Goal: Information Seeking & Learning: Learn about a topic

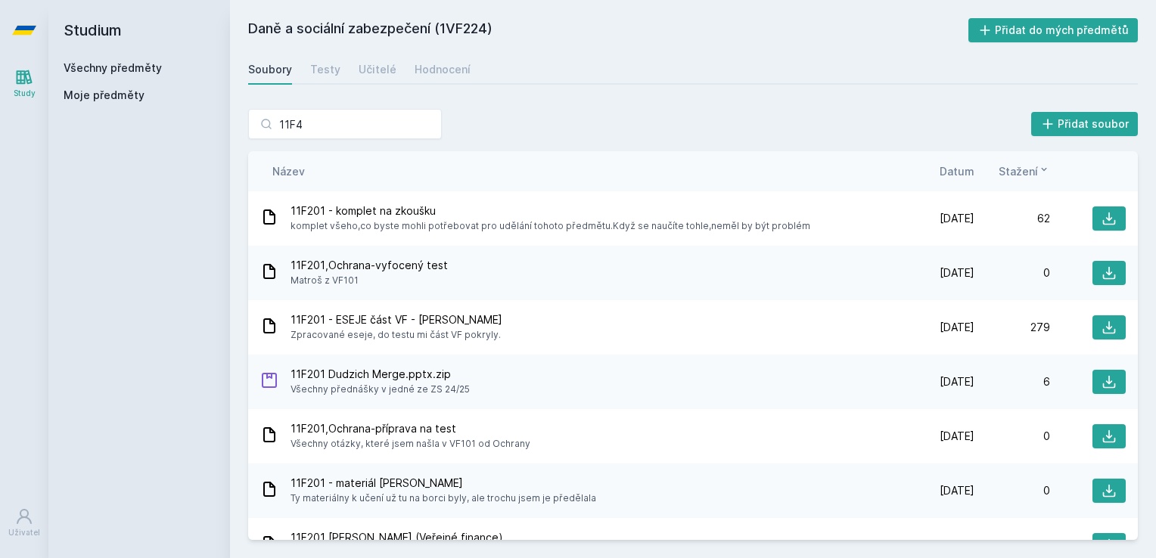
click at [147, 64] on link "Všechny předměty" at bounding box center [113, 67] width 98 height 13
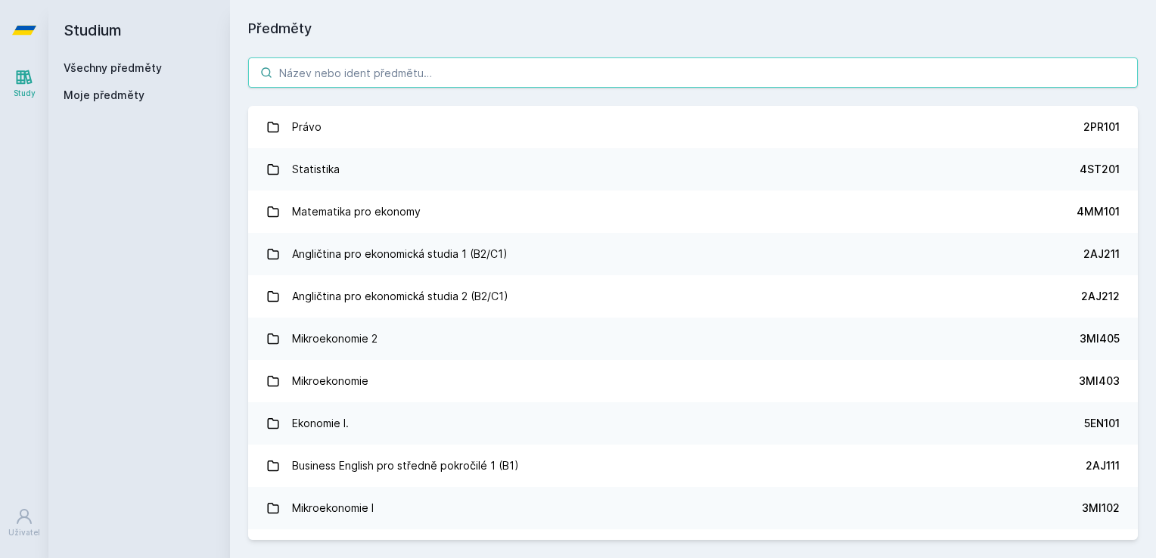
click at [309, 76] on input "search" at bounding box center [693, 72] width 890 height 30
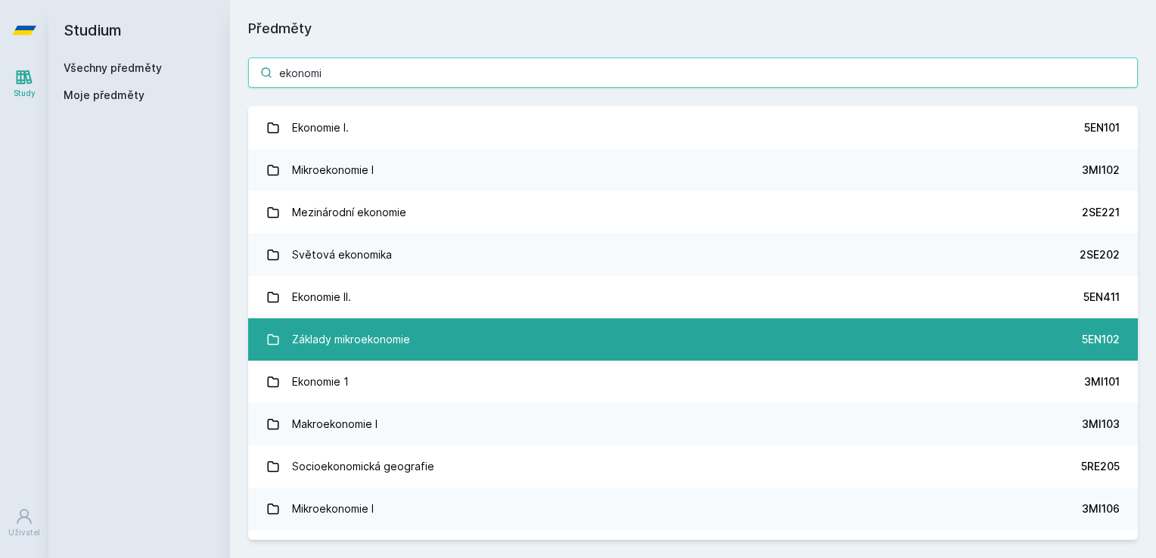
scroll to position [201, 0]
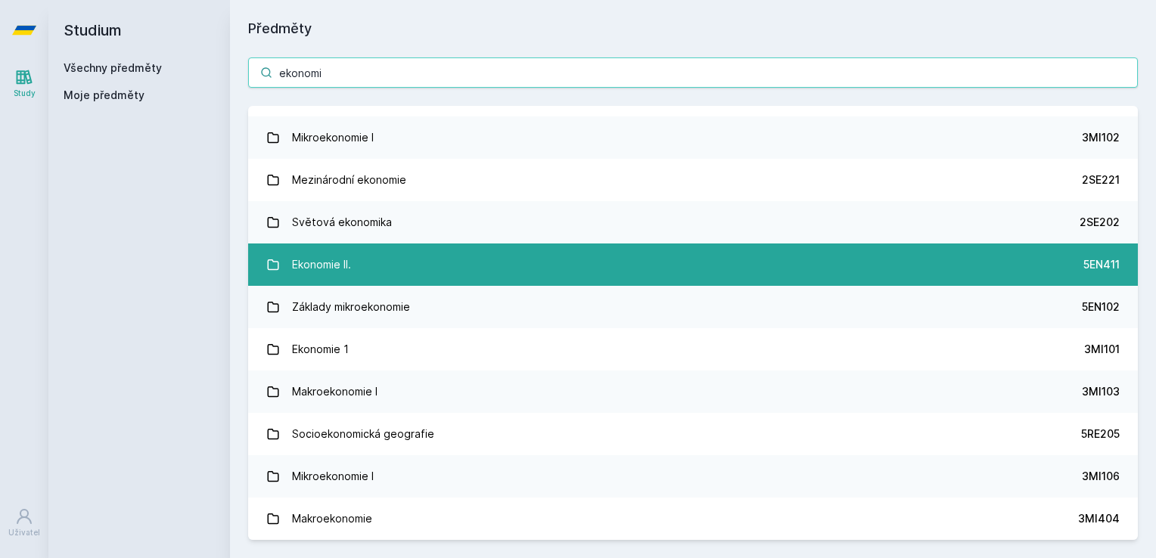
type input "ekonomi"
click at [377, 265] on link "Ekonomie II. 5EN411" at bounding box center [693, 265] width 890 height 42
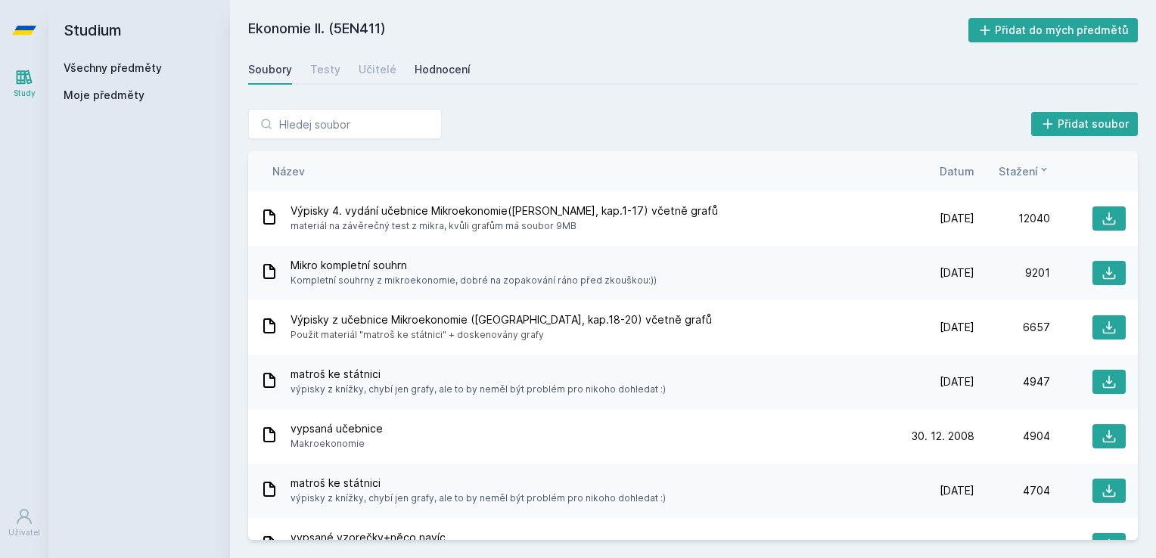
click at [421, 74] on div "Hodnocení" at bounding box center [443, 69] width 56 height 15
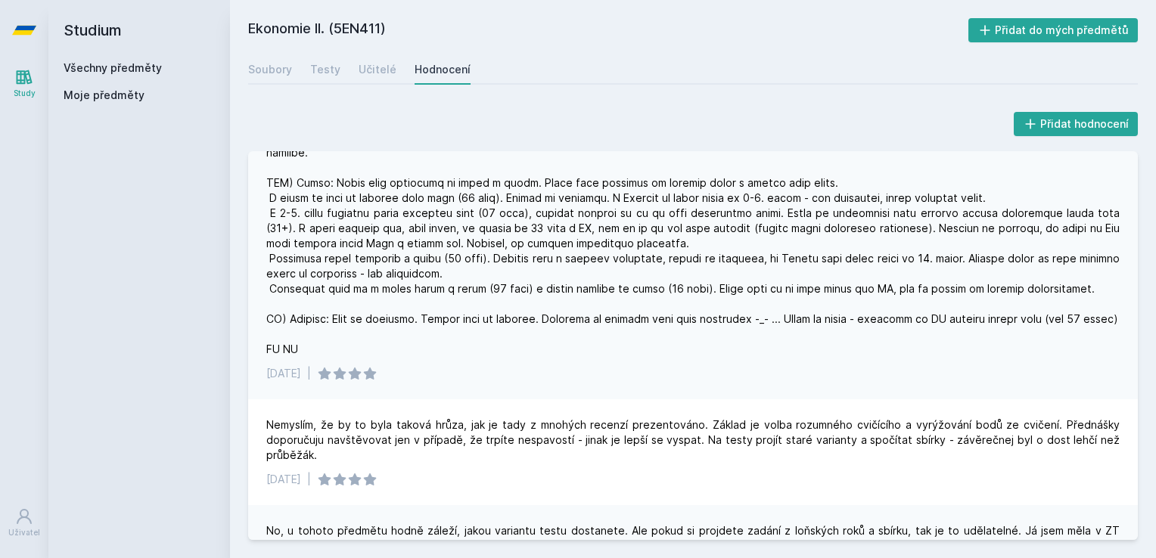
scroll to position [2824, 0]
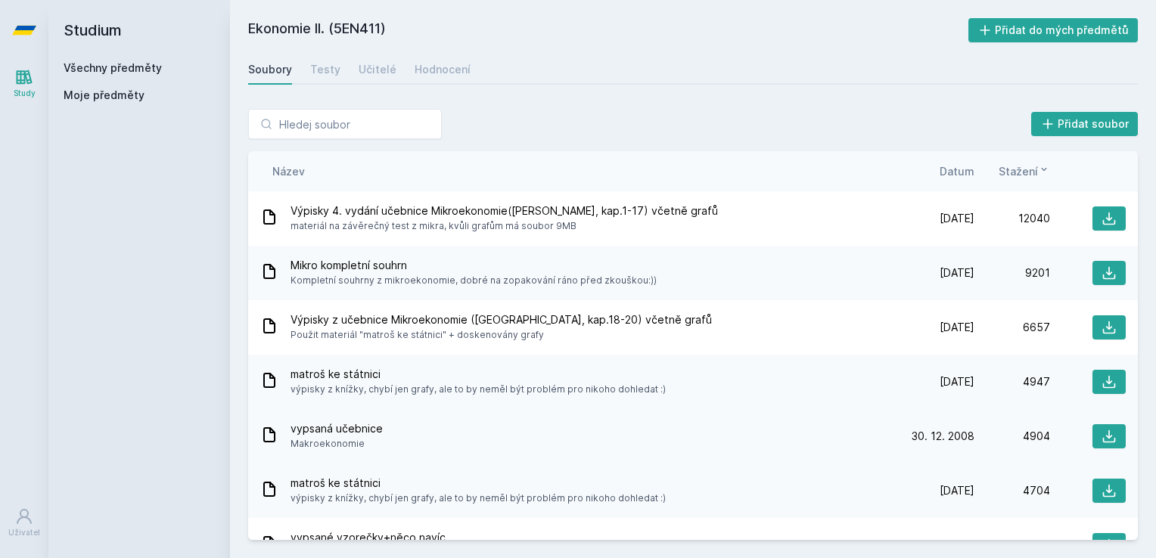
scroll to position [201, 0]
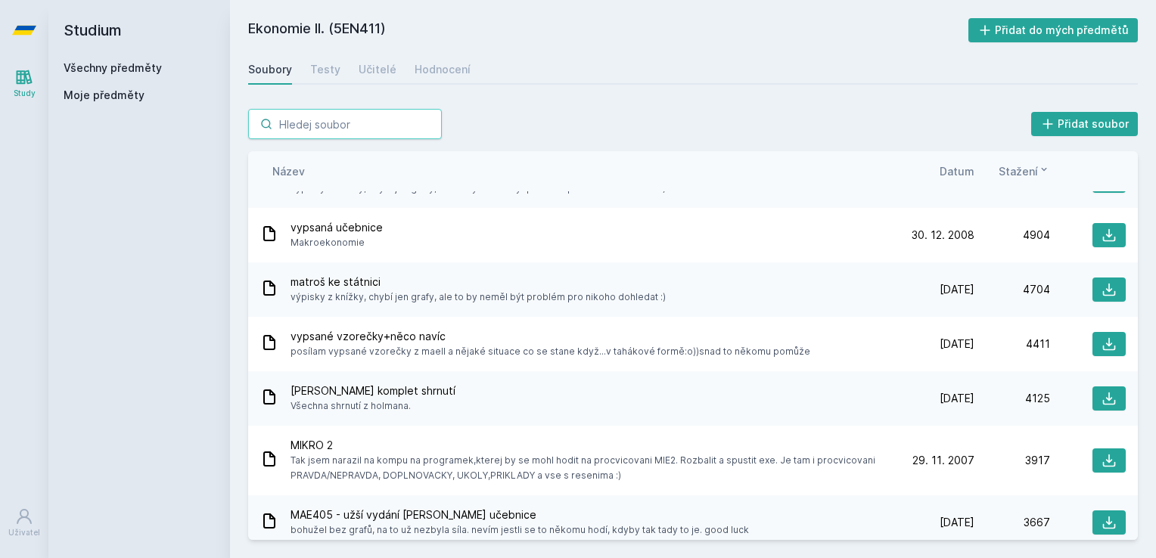
click at [278, 126] on input "search" at bounding box center [345, 124] width 194 height 30
click at [116, 68] on link "Všechny předměty" at bounding box center [113, 67] width 98 height 13
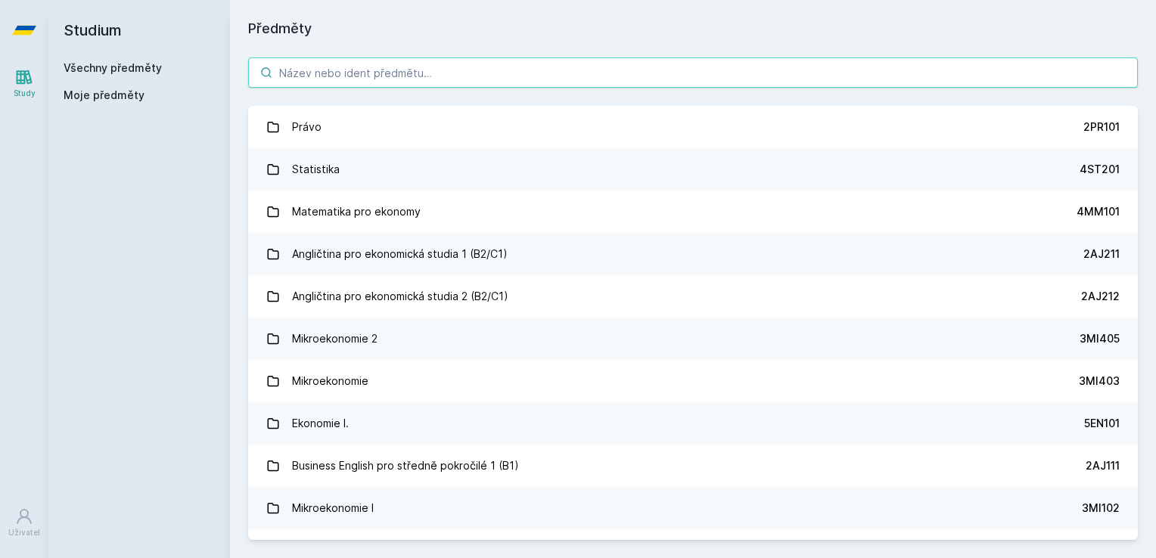
click at [332, 59] on input "search" at bounding box center [693, 72] width 890 height 30
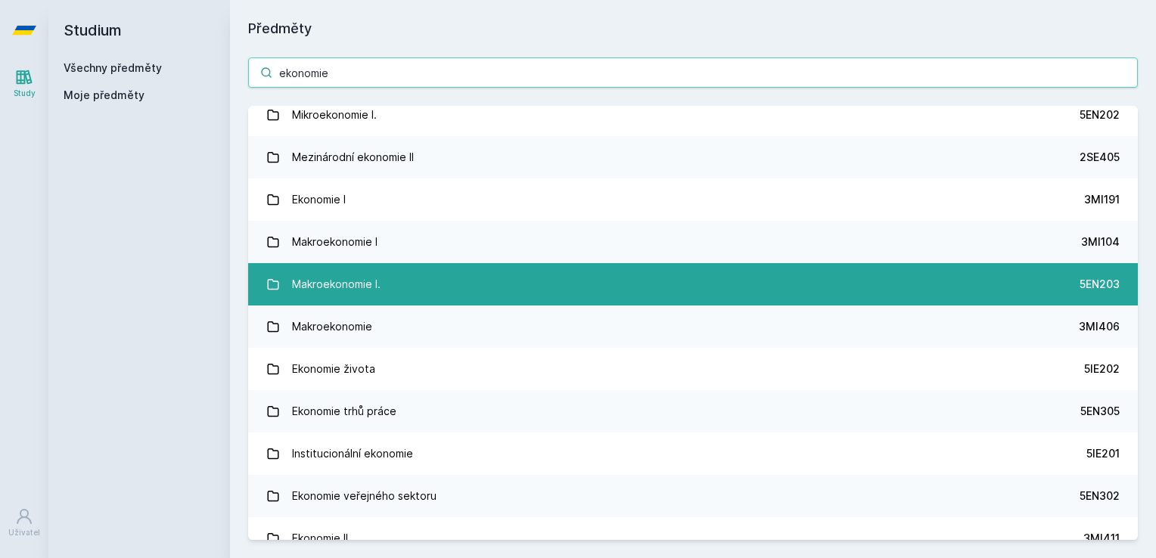
scroll to position [806, 0]
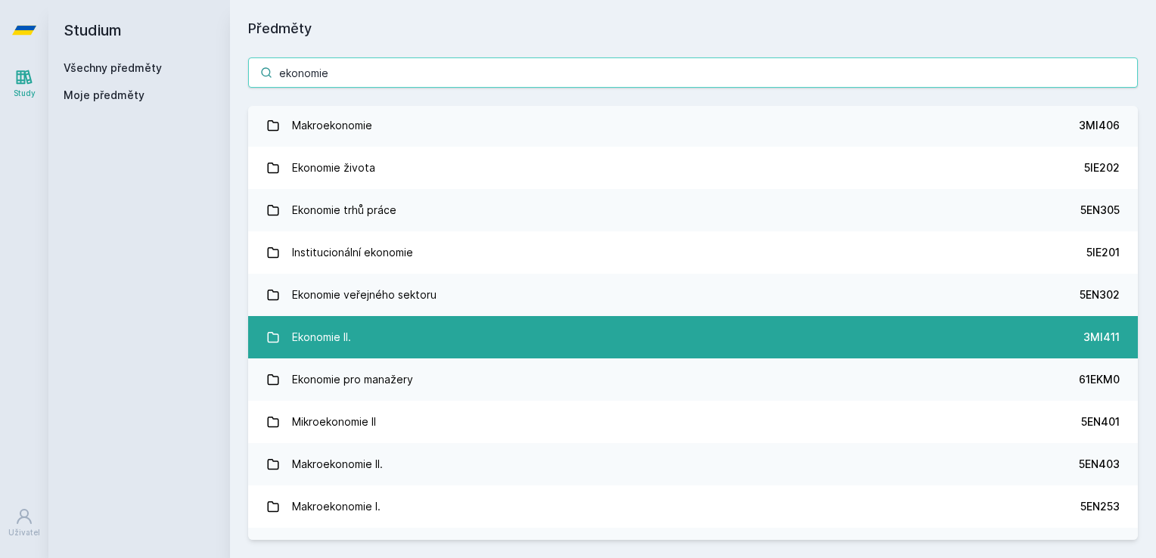
type input "ekonomie"
click at [379, 328] on link "Ekonomie II. 3MI411" at bounding box center [693, 337] width 890 height 42
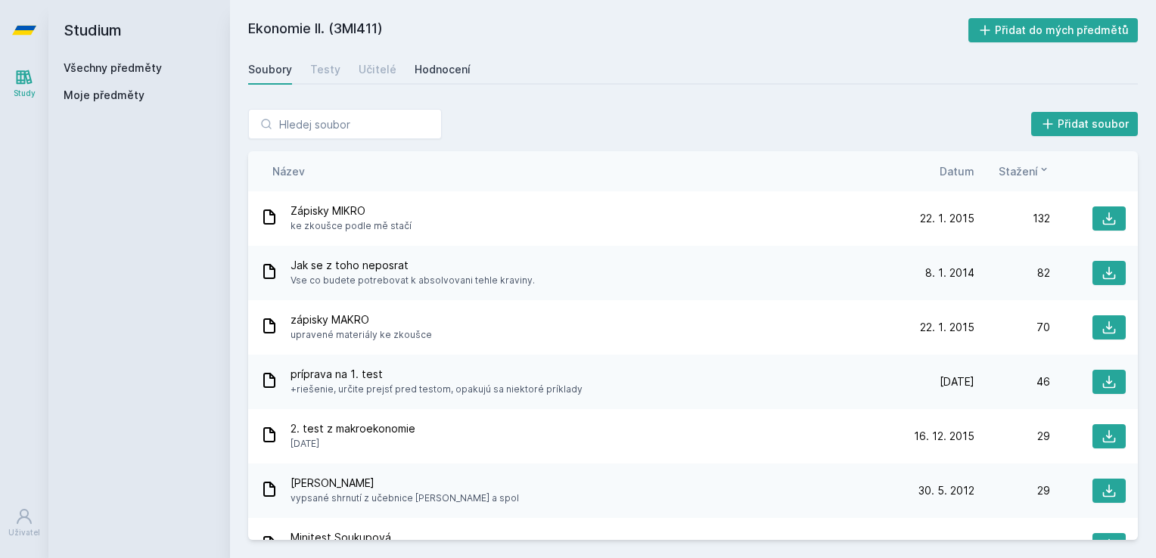
click at [433, 67] on div "Hodnocení" at bounding box center [443, 69] width 56 height 15
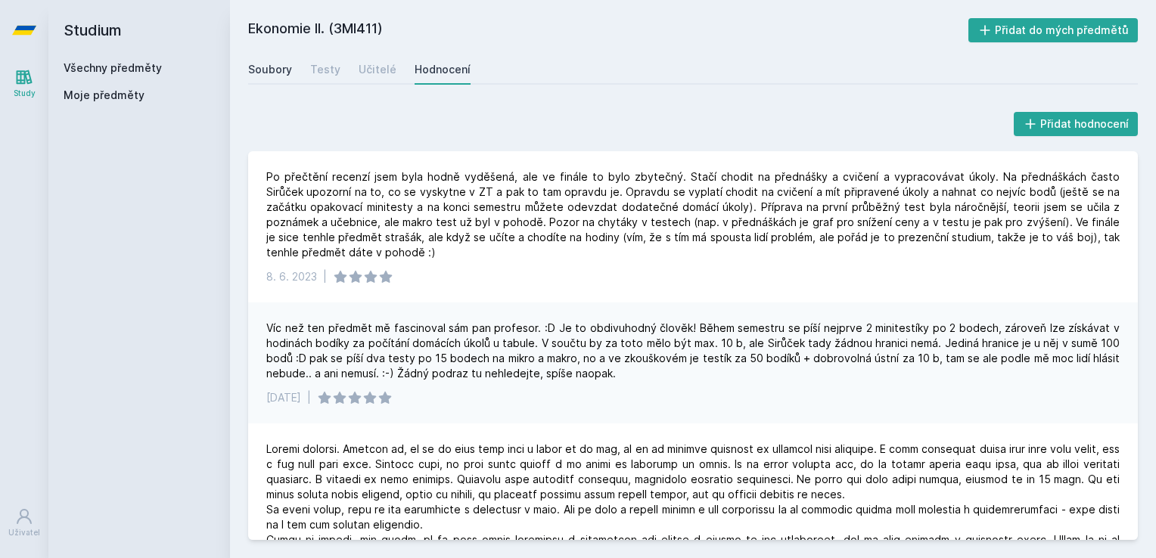
click at [275, 74] on div "Soubory" at bounding box center [270, 69] width 44 height 15
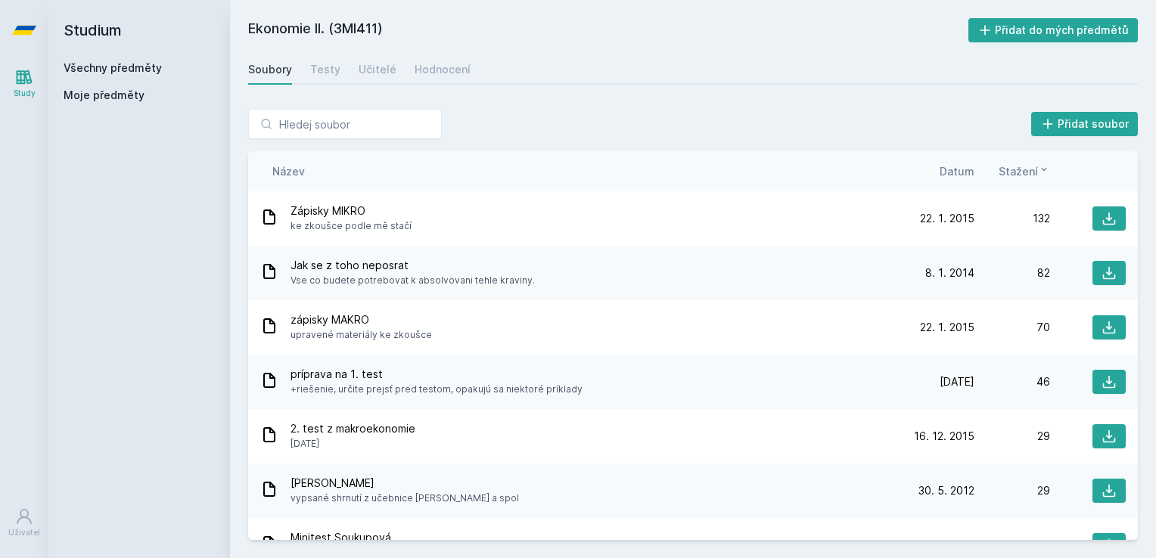
click at [956, 174] on span "Datum" at bounding box center [957, 171] width 35 height 16
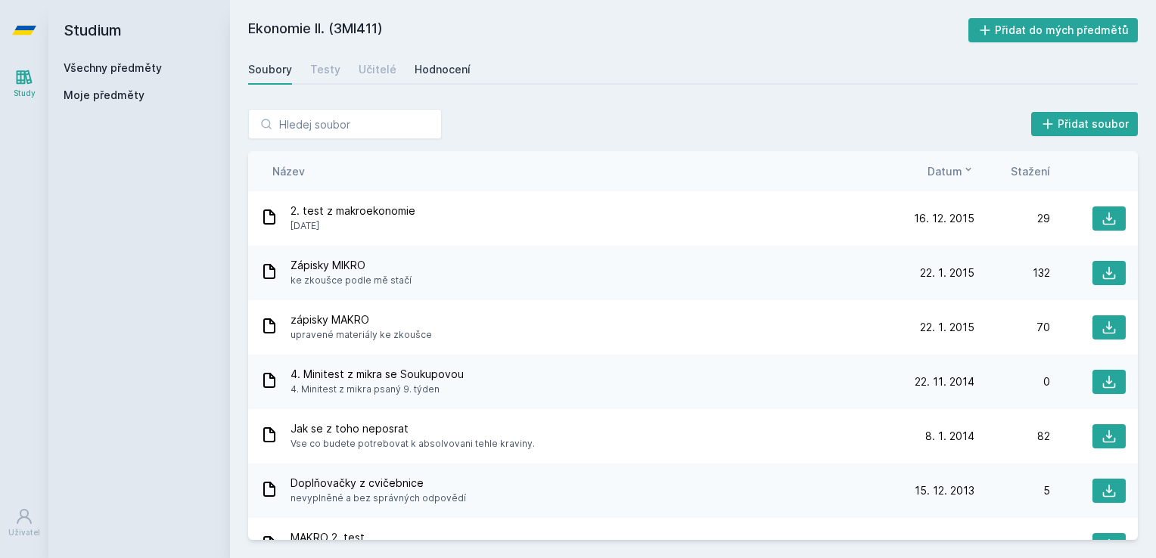
click at [428, 71] on div "Hodnocení" at bounding box center [443, 69] width 56 height 15
